Goal: Information Seeking & Learning: Check status

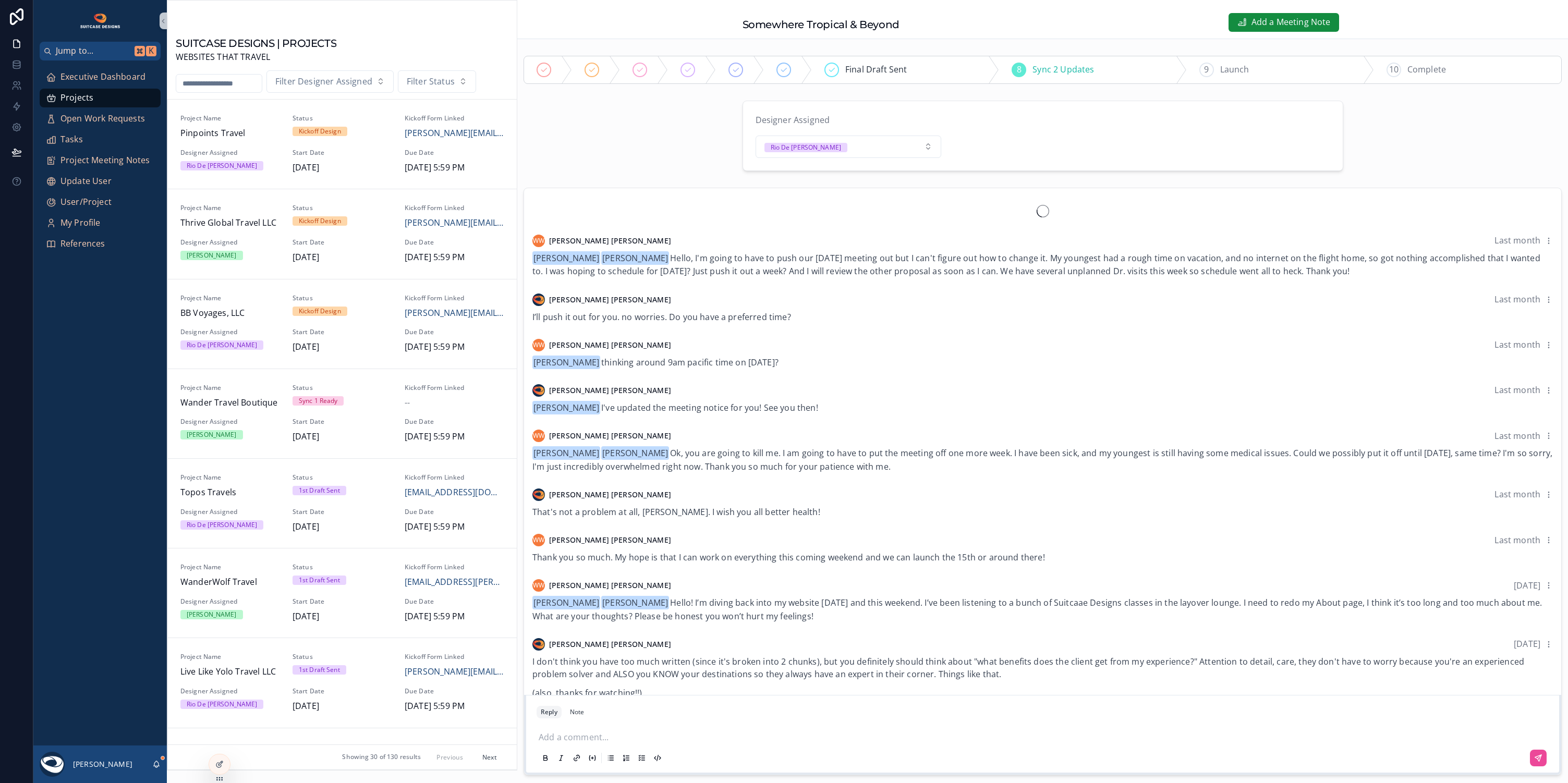
scroll to position [1514, 0]
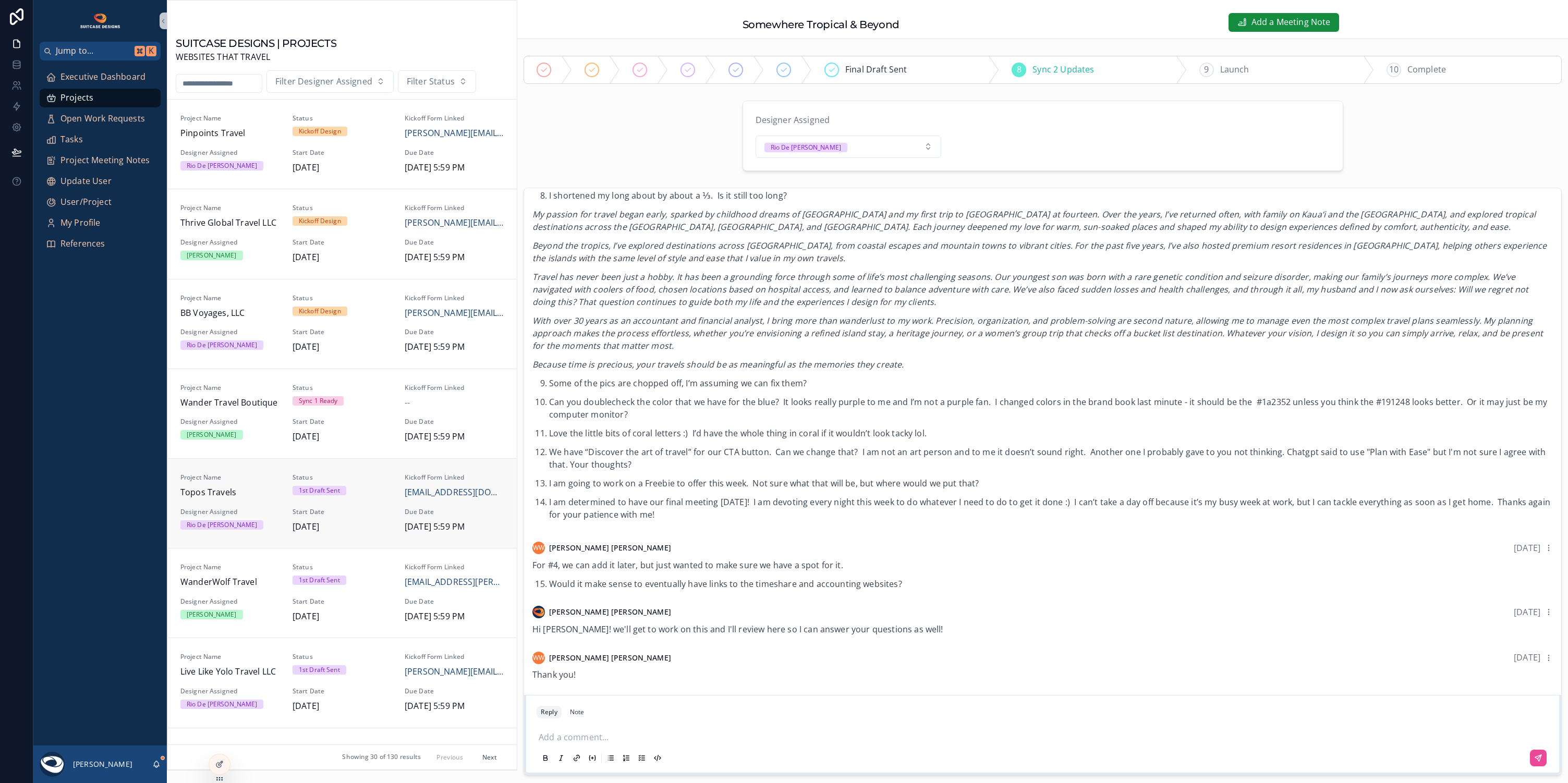
click at [200, 526] on div "Project Name Pinpoints Travel Status Kickoff Design Kickoff Form Linked chris@p…" at bounding box center [342, 434] width 349 height 670
click at [156, 764] on icon "scrollable content" at bounding box center [156, 764] width 9 height 9
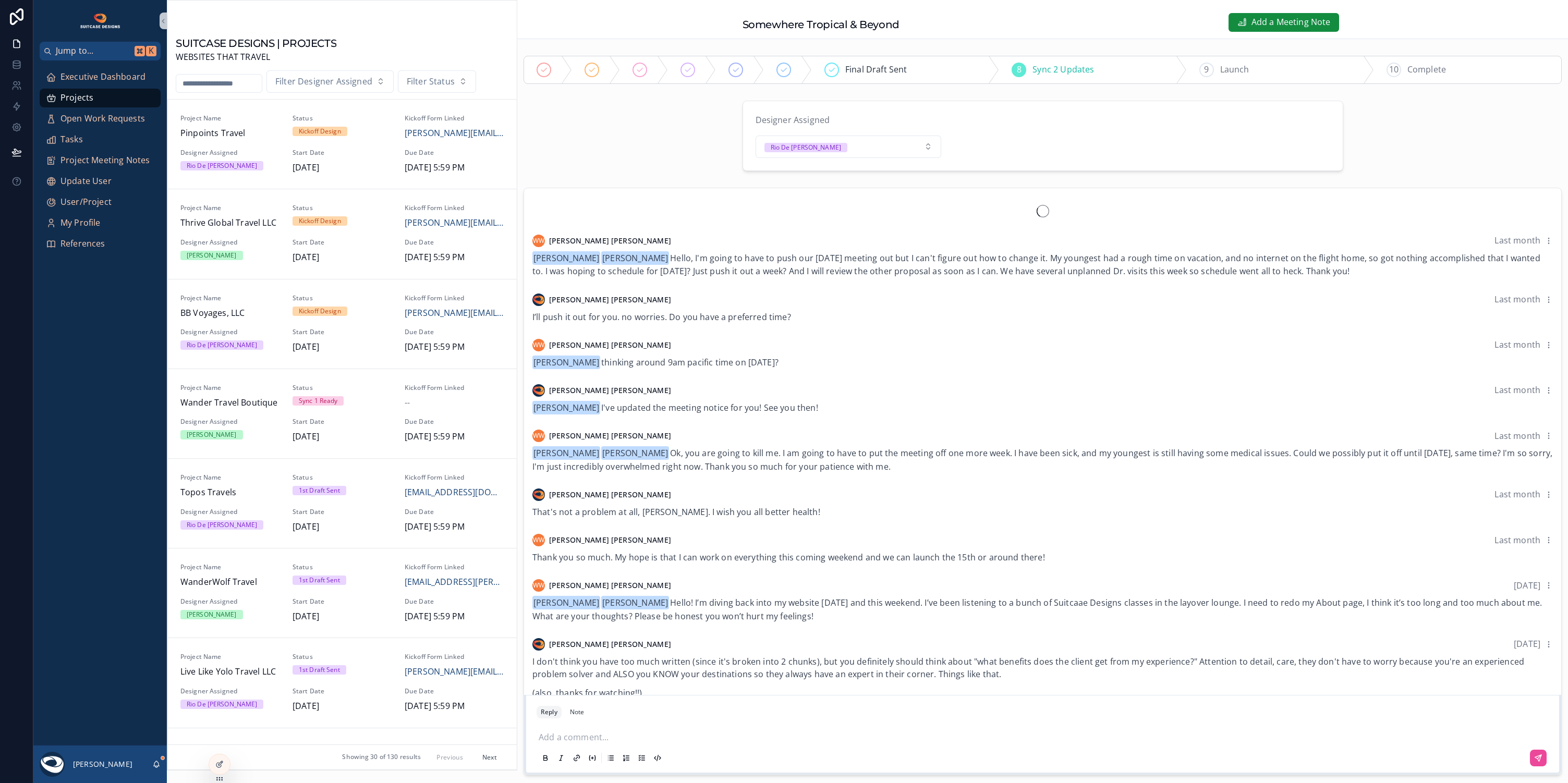
scroll to position [1514, 0]
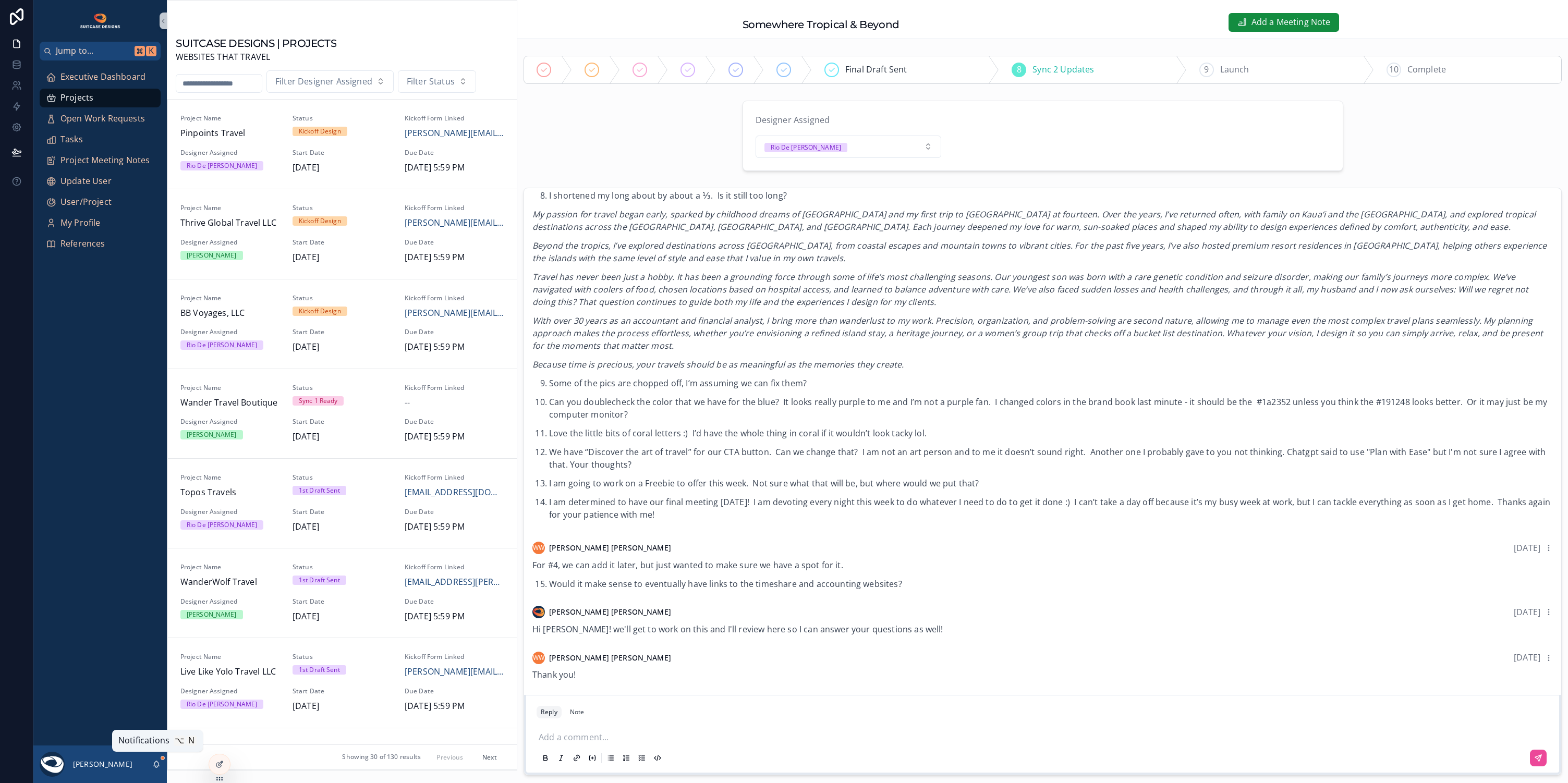
click at [158, 765] on icon "scrollable content" at bounding box center [156, 764] width 5 height 5
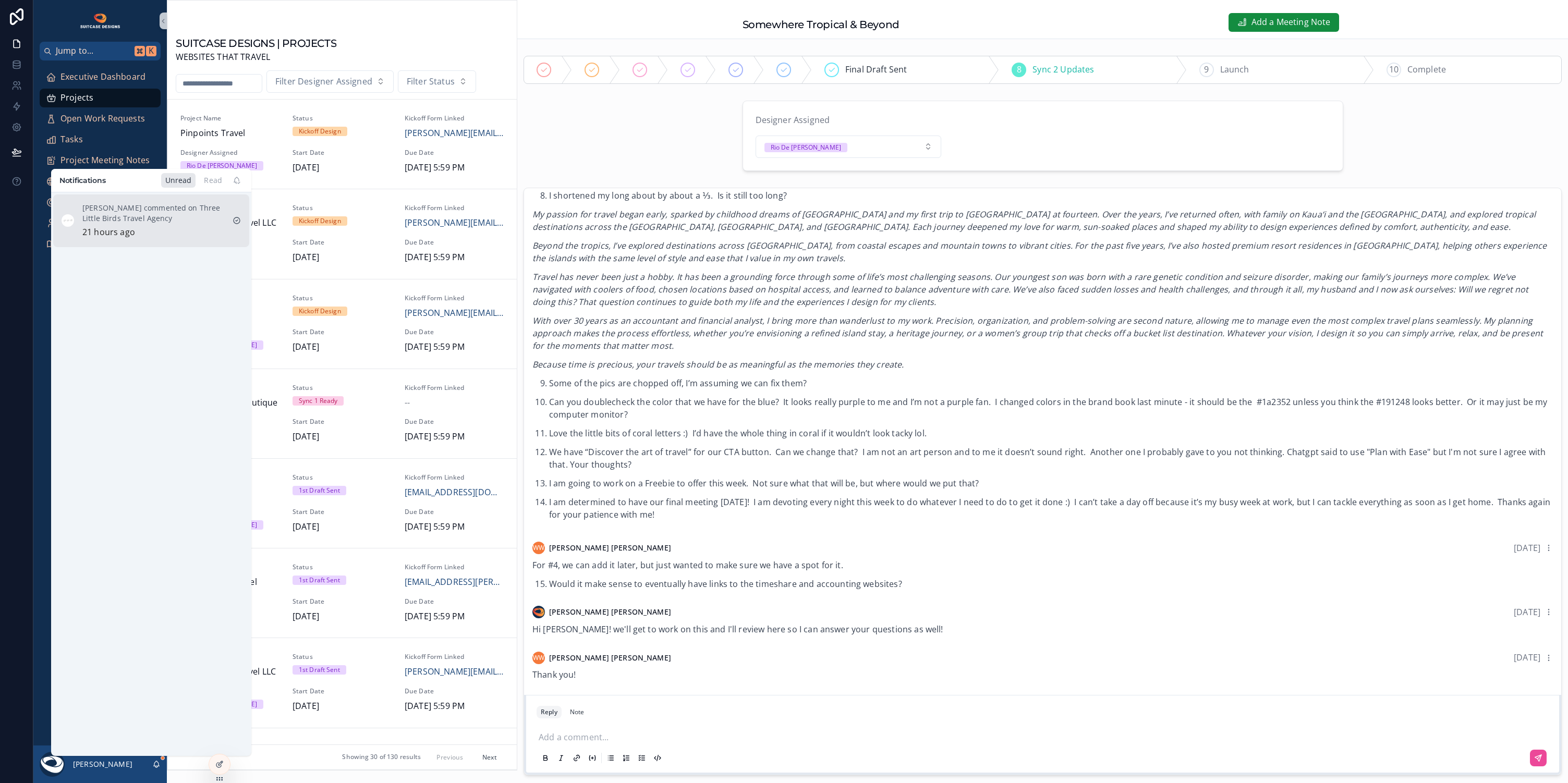
click at [176, 225] on div "[PERSON_NAME] commented on Three Little Birds Travel Agency 21 hours ago" at bounding box center [153, 221] width 142 height 37
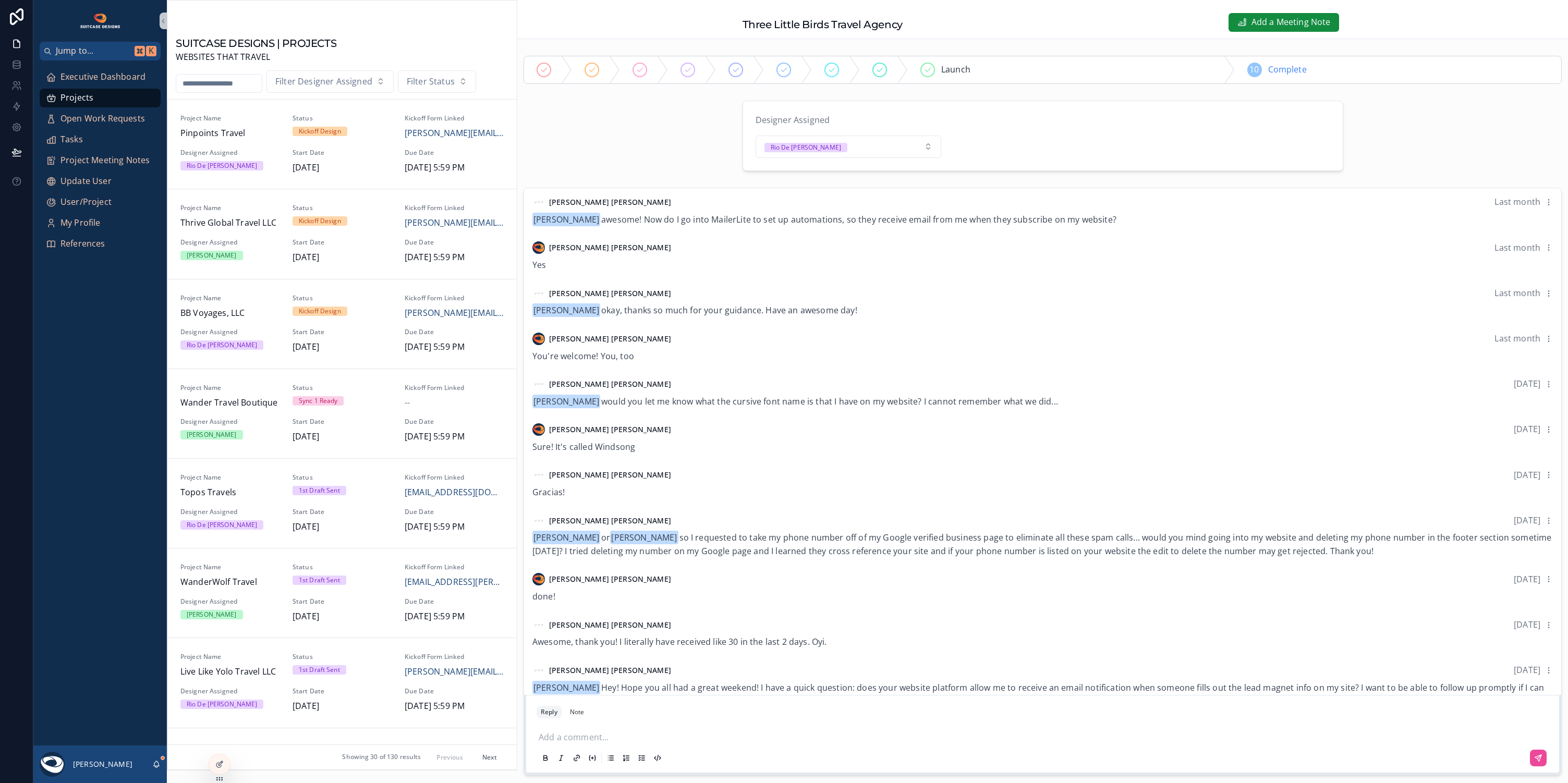
scroll to position [69, 0]
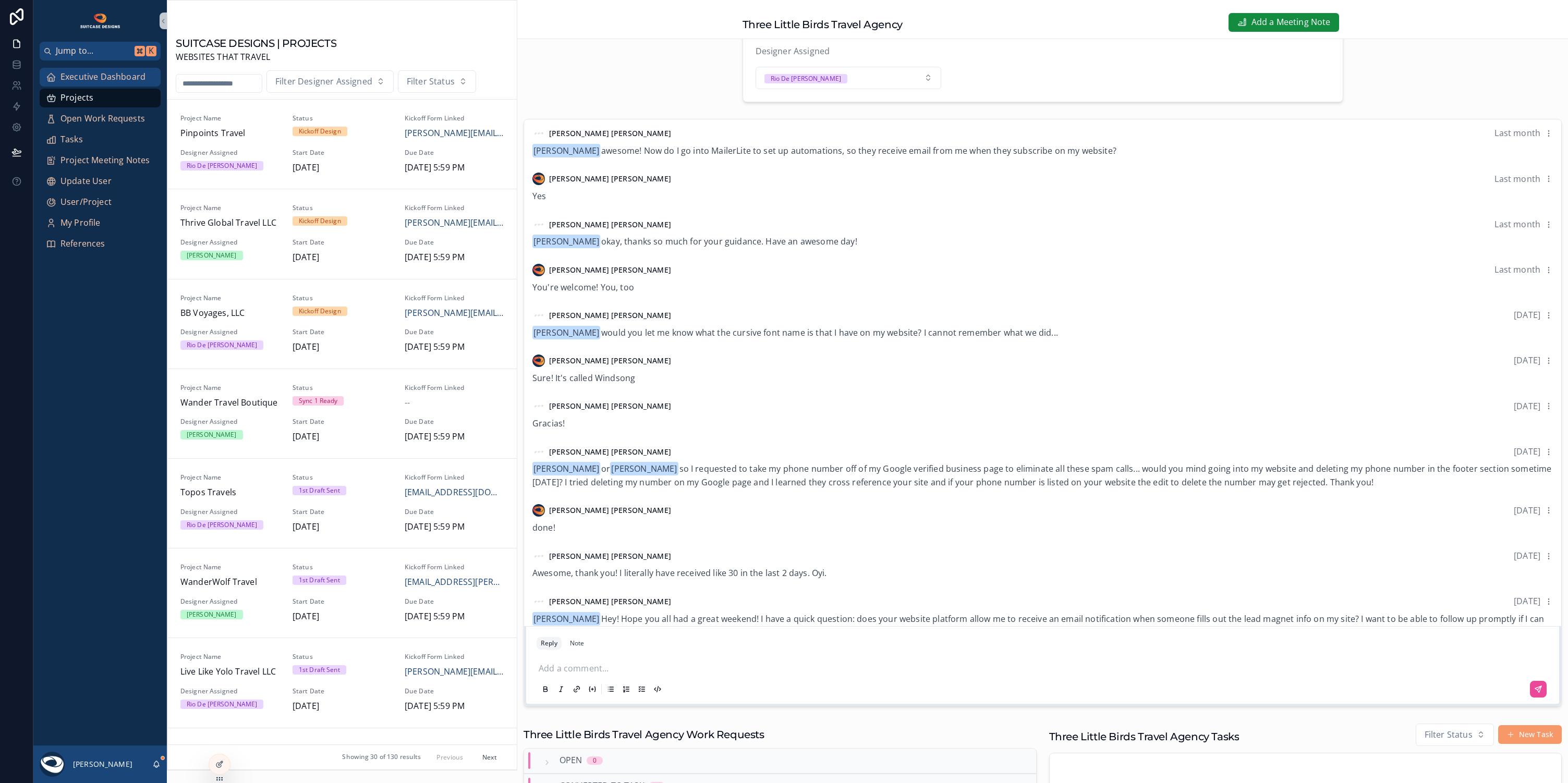
click at [97, 78] on span "Executive Dashboard" at bounding box center [103, 77] width 85 height 13
